Goal: Task Accomplishment & Management: Use online tool/utility

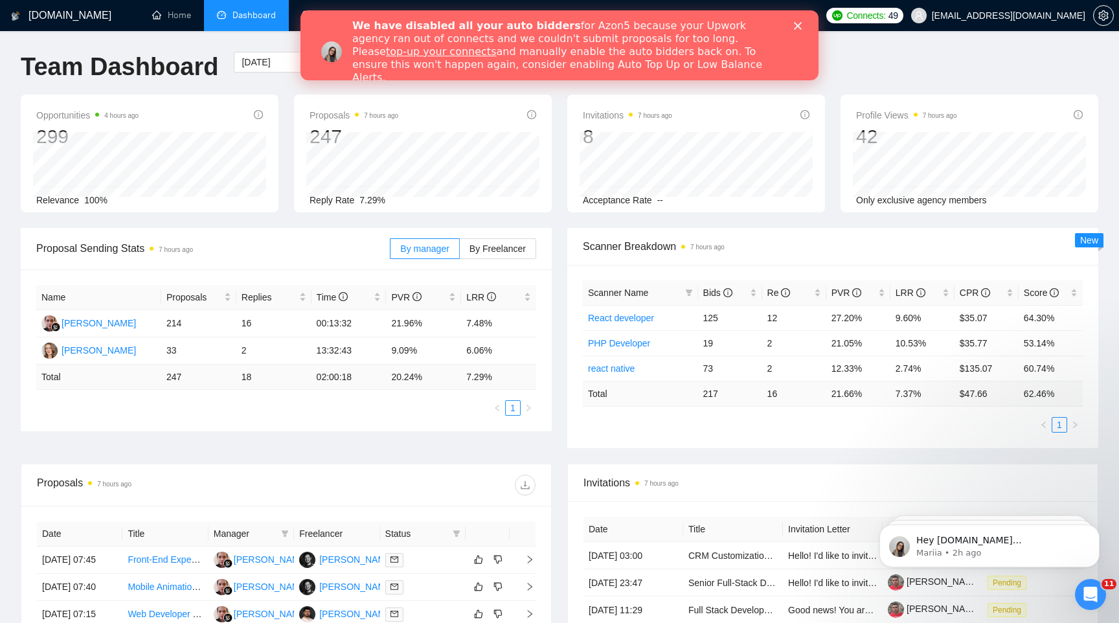
click at [801, 25] on icon "Close" at bounding box center [798, 26] width 8 height 8
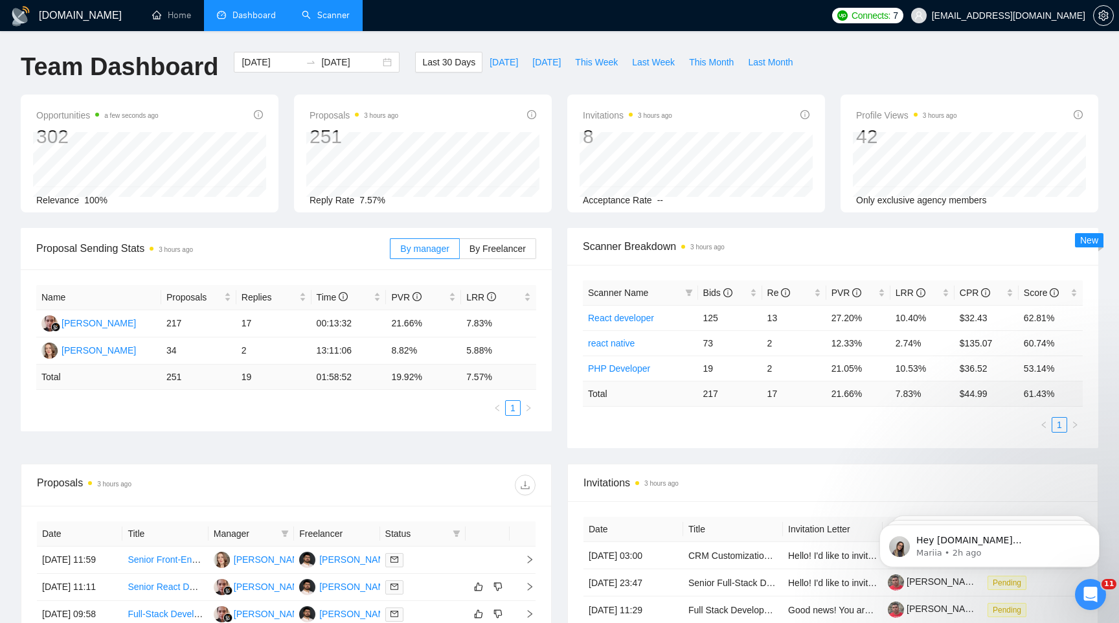
click at [332, 21] on link "Scanner" at bounding box center [326, 15] width 48 height 11
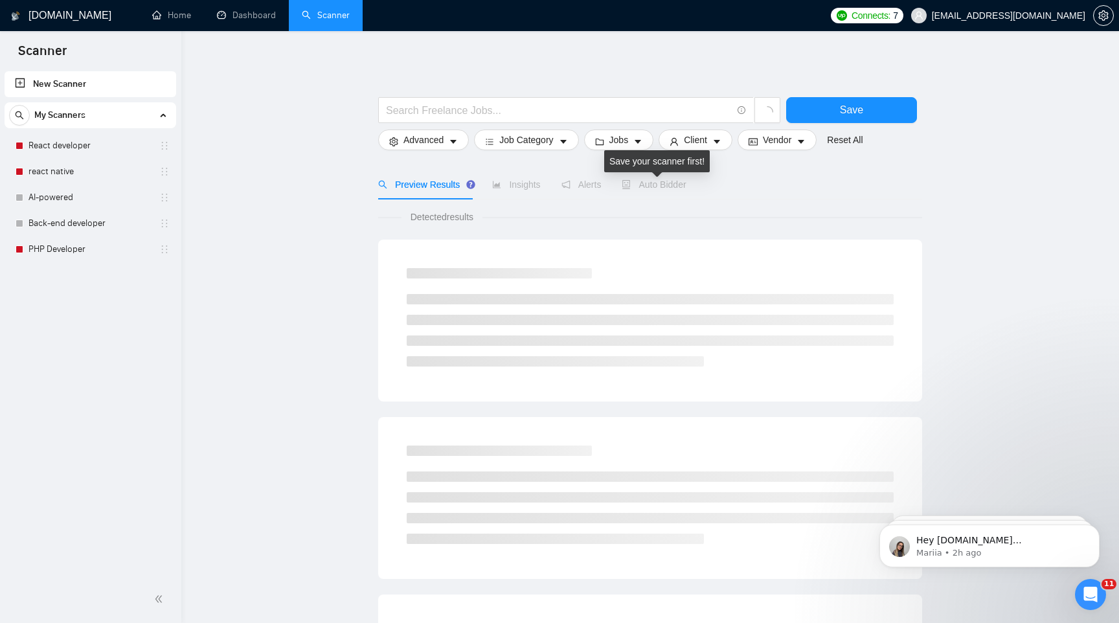
click at [669, 181] on span "Auto Bidder" at bounding box center [653, 184] width 64 height 10
